Goal: Complete application form

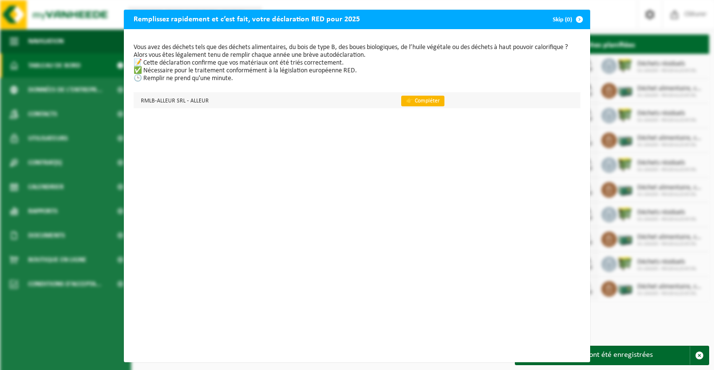
click at [418, 98] on link "👉 Compléter" at bounding box center [422, 101] width 43 height 11
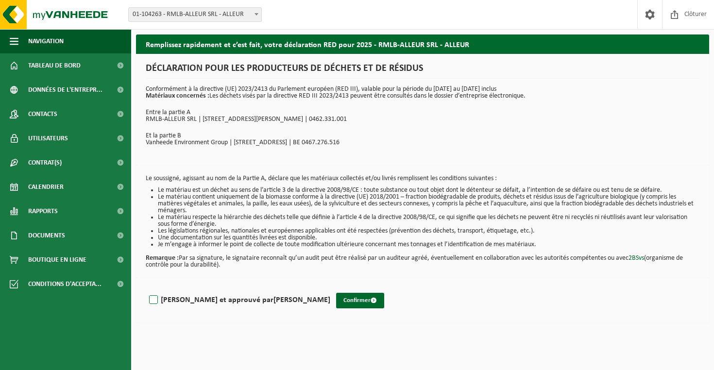
click at [153, 299] on label "Lu et approuvé par FABRICE SCROPETA" at bounding box center [238, 300] width 183 height 15
click at [330, 288] on input "Lu et approuvé par FABRICE SCROPETA" at bounding box center [330, 288] width 0 height 0
checkbox input "true"
click at [336, 303] on button "Confirmer" at bounding box center [360, 301] width 48 height 16
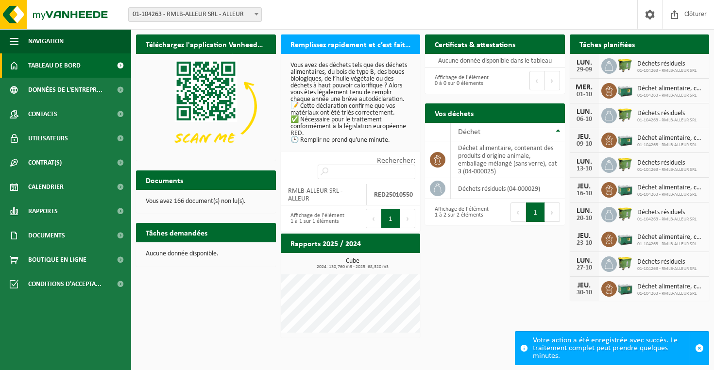
click at [259, 15] on span at bounding box center [257, 14] width 10 height 13
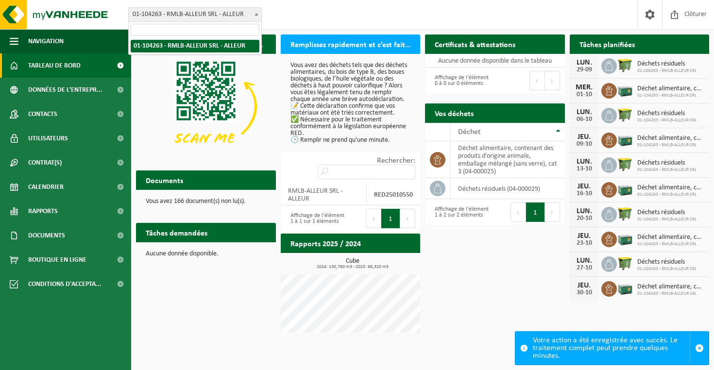
click at [490, 8] on div "Site: 01-104263 - RMLB-ALLEUR SRL - ALLEUR 01-104263 - RMLB-ALLEUR SRL - ALLEUR…" at bounding box center [357, 15] width 714 height 30
